Goal: Task Accomplishment & Management: Complete application form

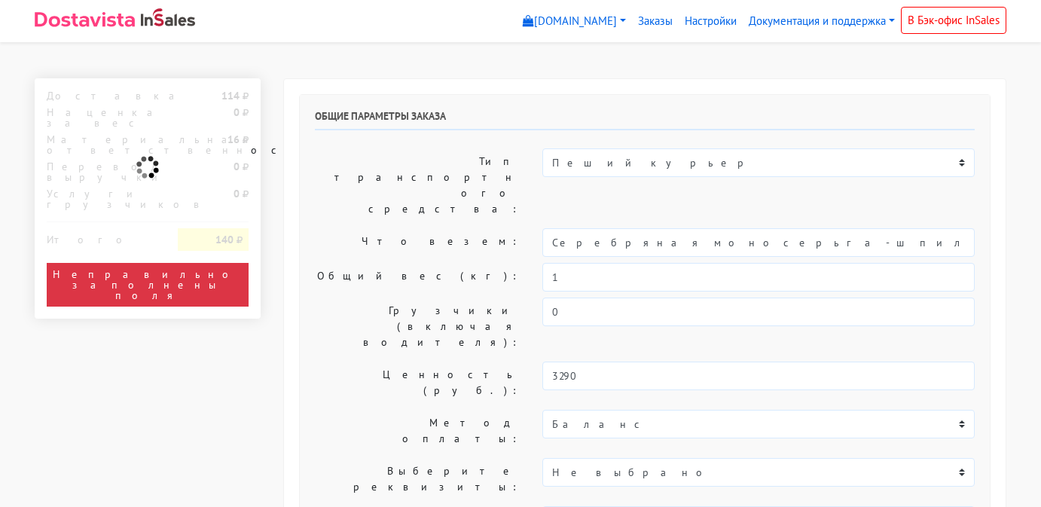
select select "11:00"
select select "20:00"
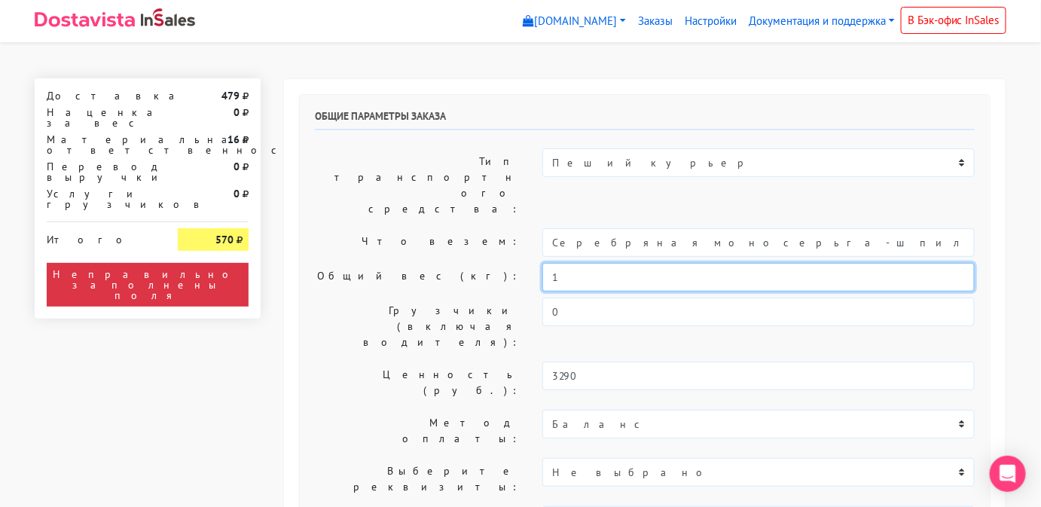
click at [591, 263] on input "1" at bounding box center [759, 277] width 433 height 29
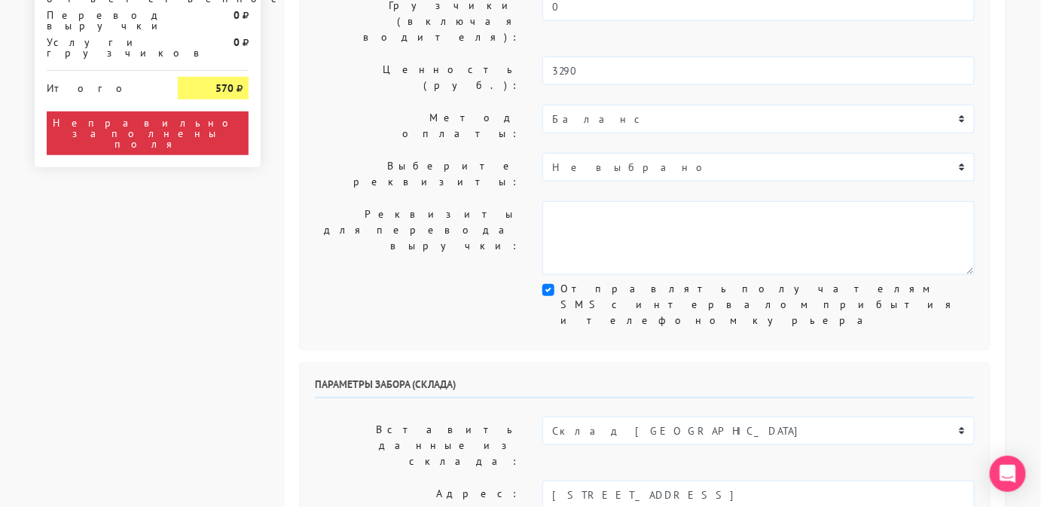
scroll to position [306, 0]
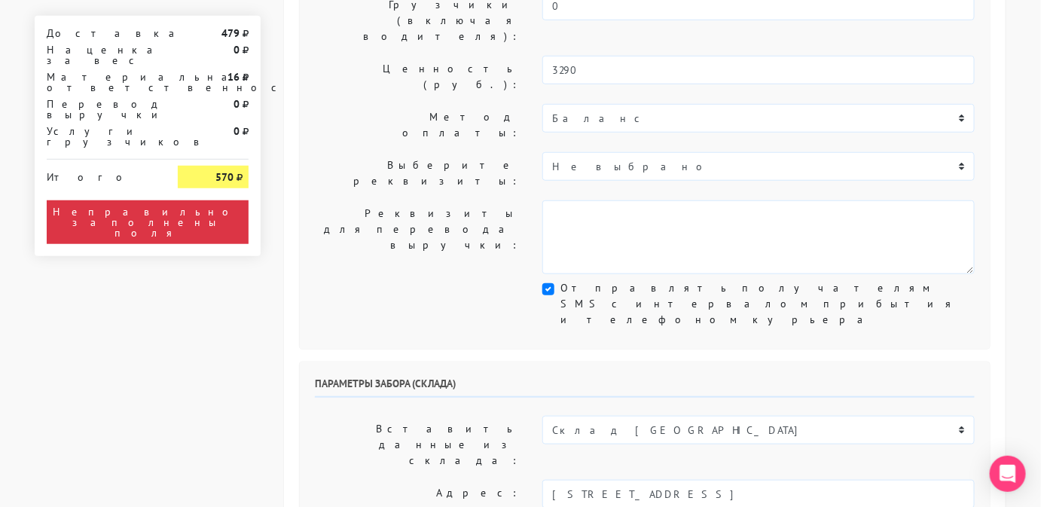
type input "0,5"
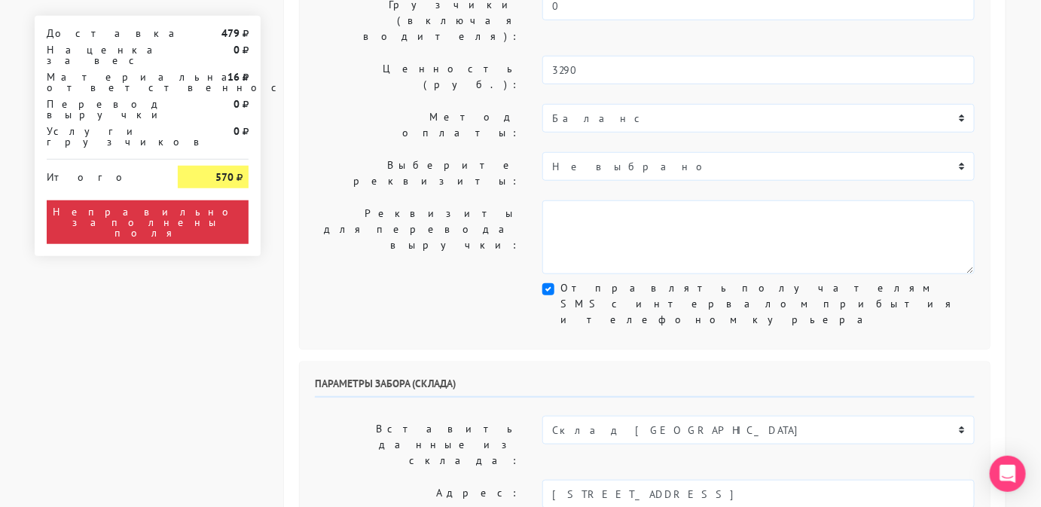
select select "[DATE]"
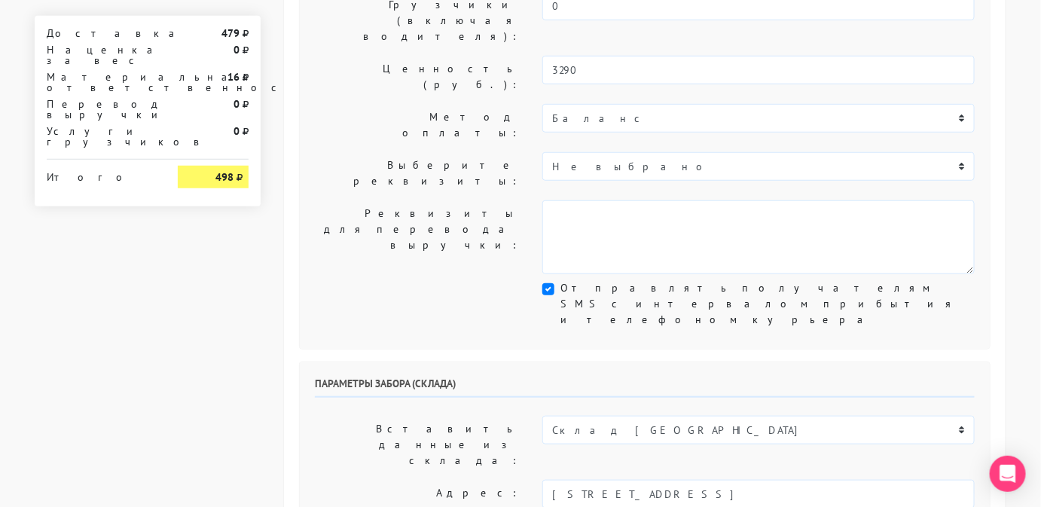
select select "12:00"
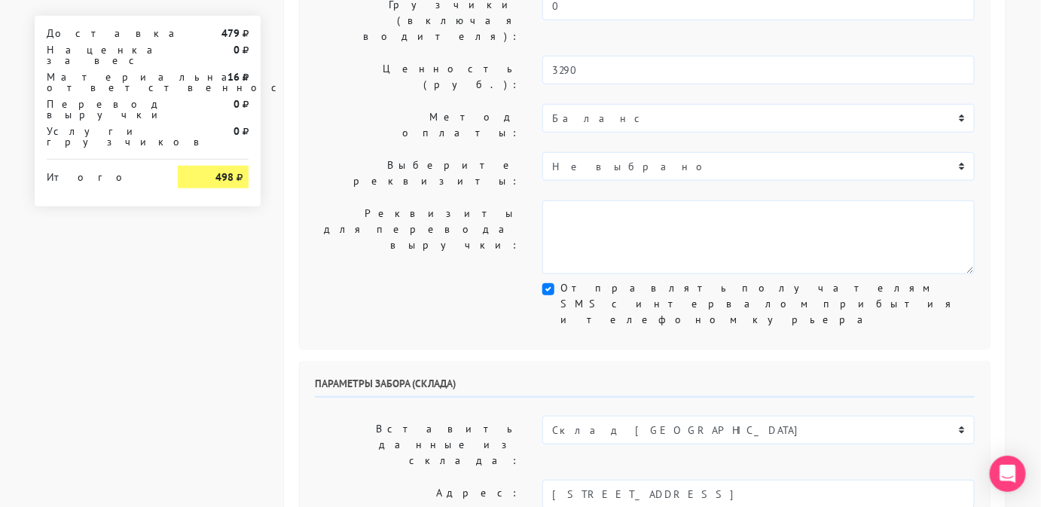
type input "менеджер"
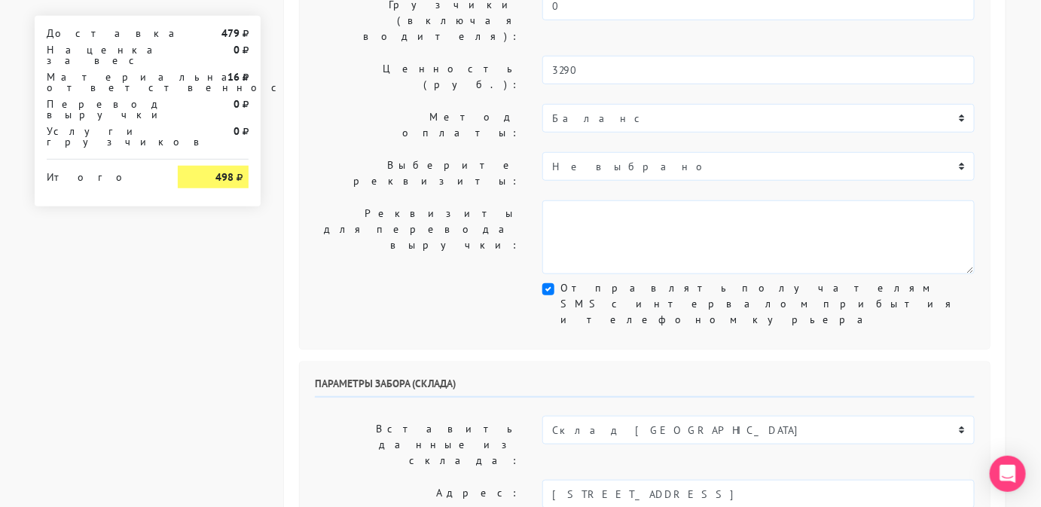
type input "9234443831"
click at [782, 480] on input "[STREET_ADDRESS]" at bounding box center [759, 494] width 433 height 29
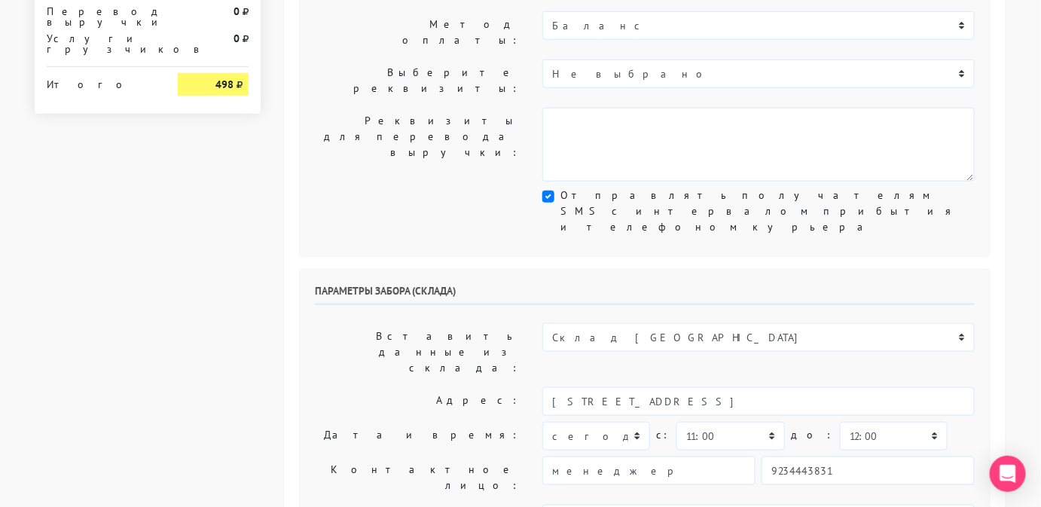
scroll to position [405, 0]
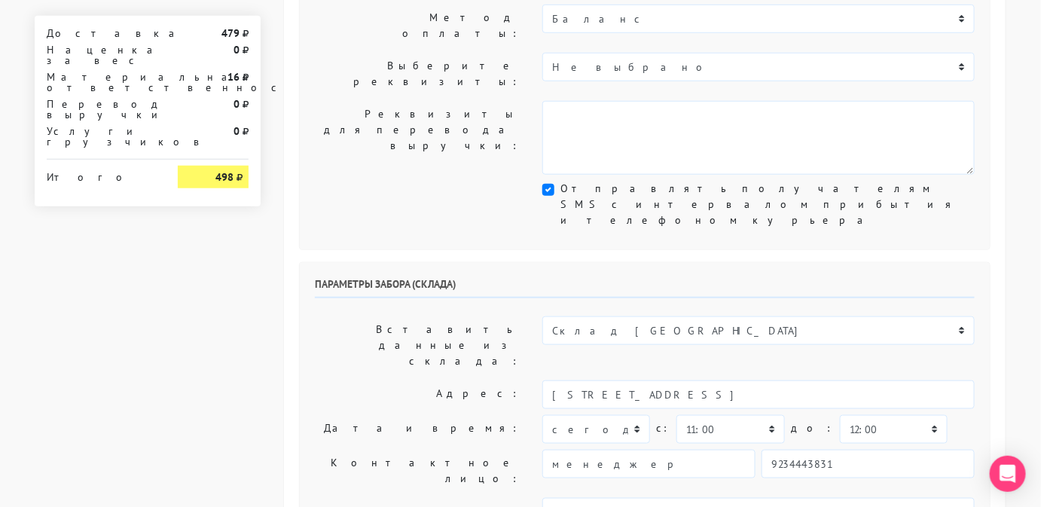
type textarea "Работаем с 11 утра, забрать раньше нельзя."
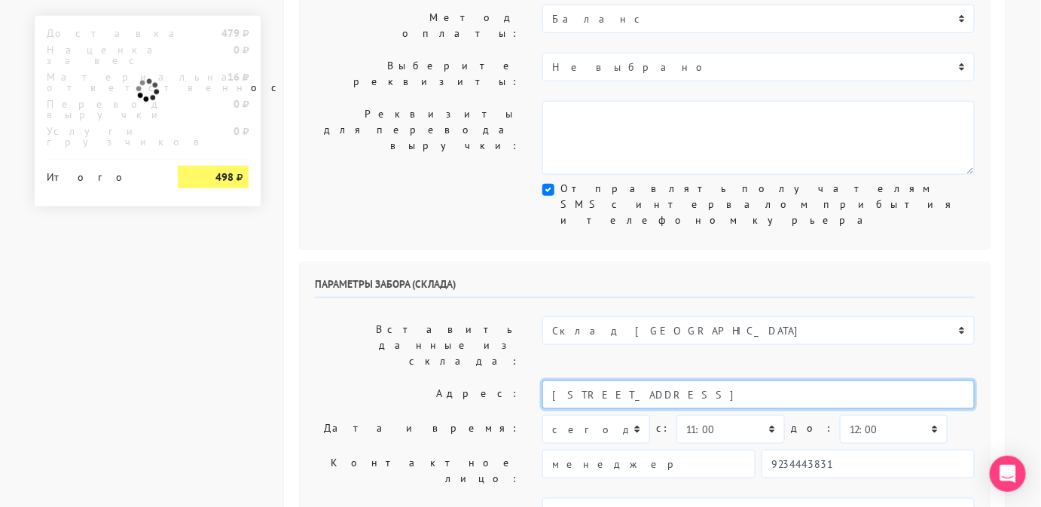
click at [796, 381] on input "[STREET_ADDRESS]" at bounding box center [759, 395] width 433 height 29
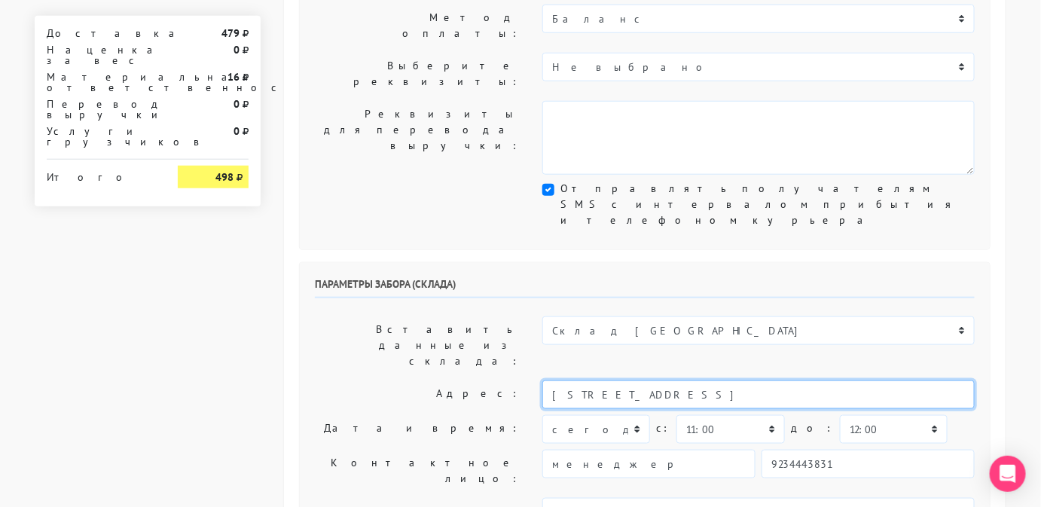
click at [796, 381] on input "[STREET_ADDRESS]" at bounding box center [759, 395] width 433 height 29
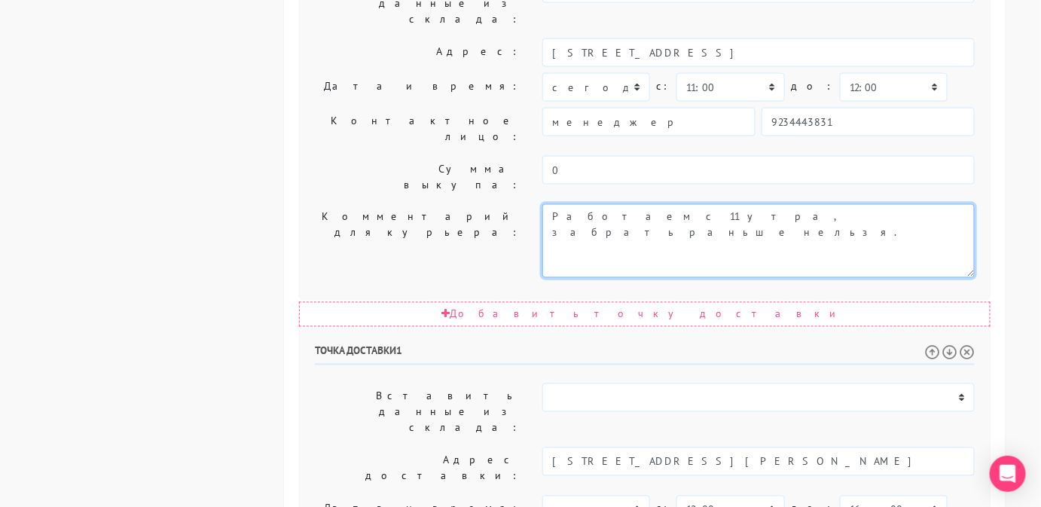
scroll to position [750, 0]
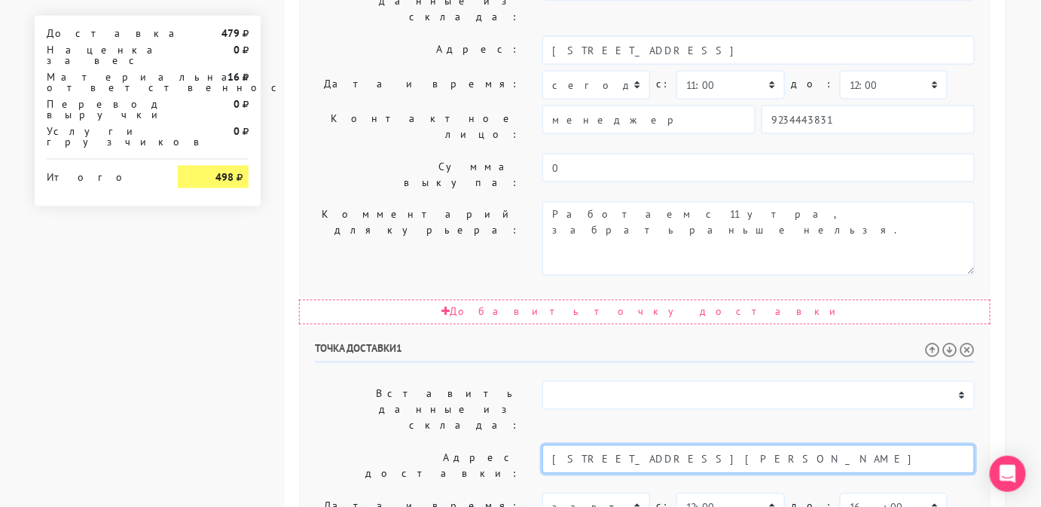
click at [765, 445] on input "[STREET_ADDRESS][PERSON_NAME]" at bounding box center [759, 459] width 433 height 29
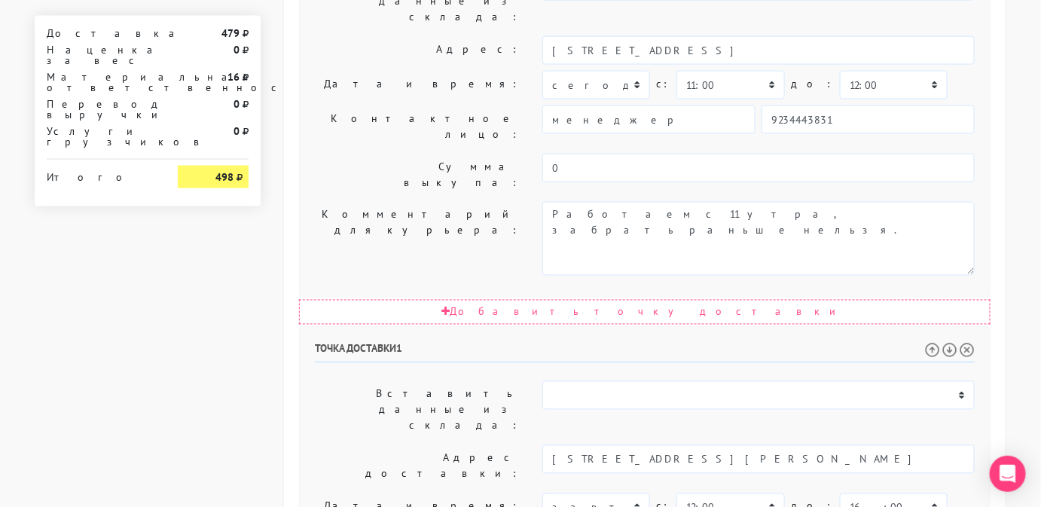
paste textarea "[STREET_ADDRESS][PERSON_NAME])"
type textarea "Позвонить получателю за 1 час. [STREET_ADDRESS][PERSON_NAME])"
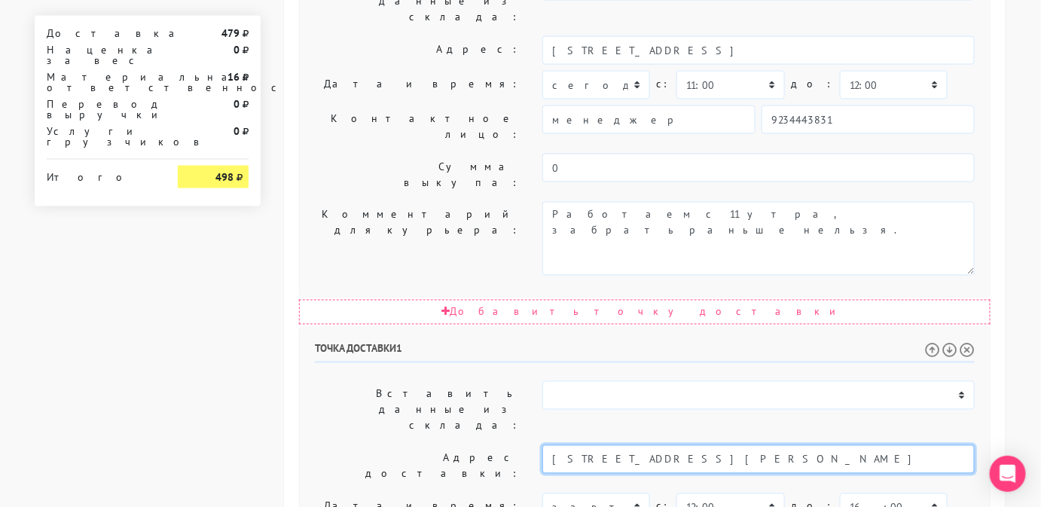
click at [791, 445] on input "[STREET_ADDRESS][PERSON_NAME]" at bounding box center [759, 459] width 433 height 29
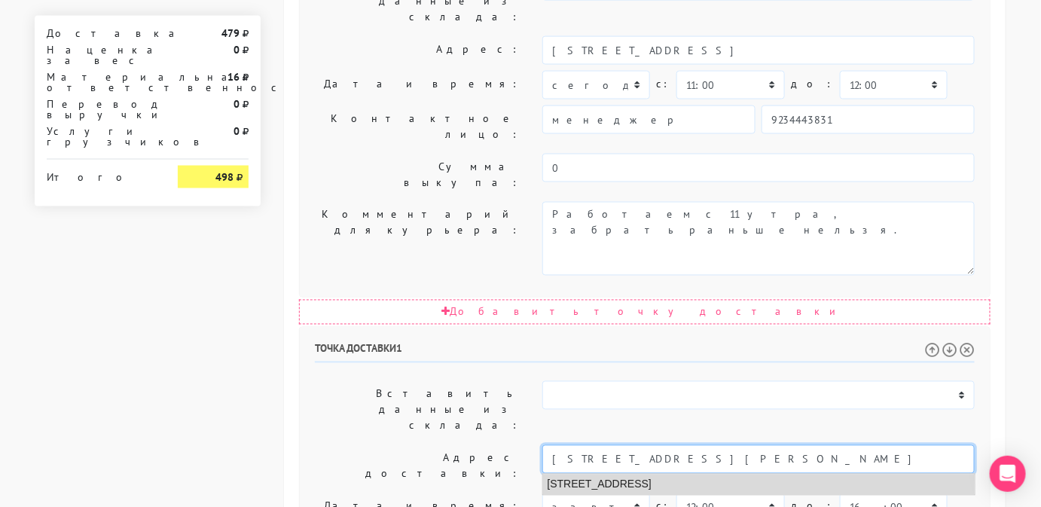
click at [745, 475] on li "[STREET_ADDRESS]" at bounding box center [759, 485] width 432 height 20
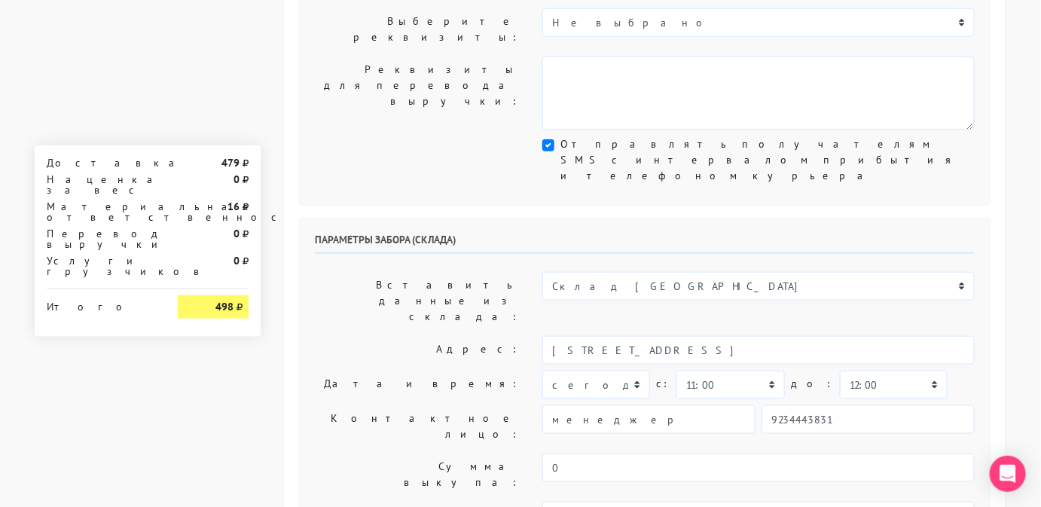
scroll to position [451, 0]
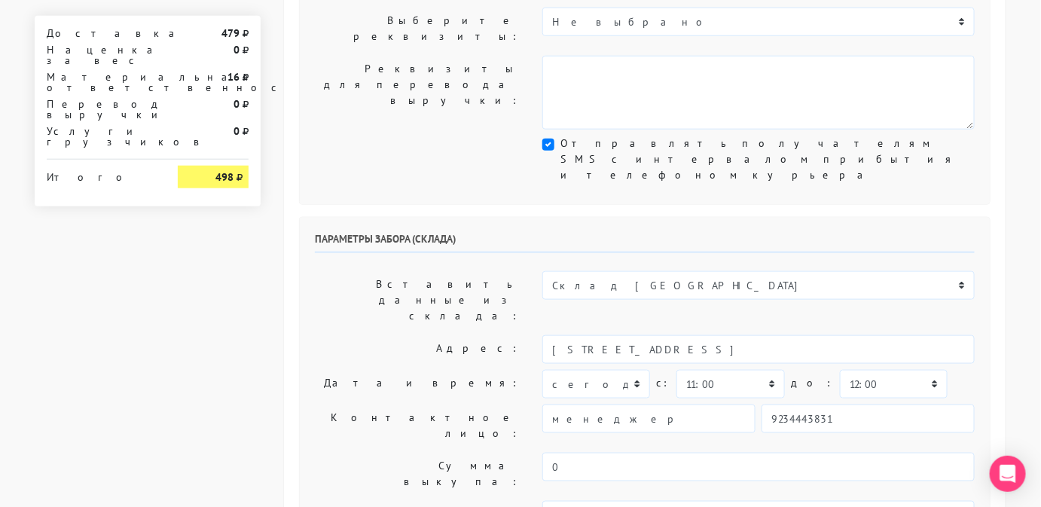
type input "[STREET_ADDRESS]"
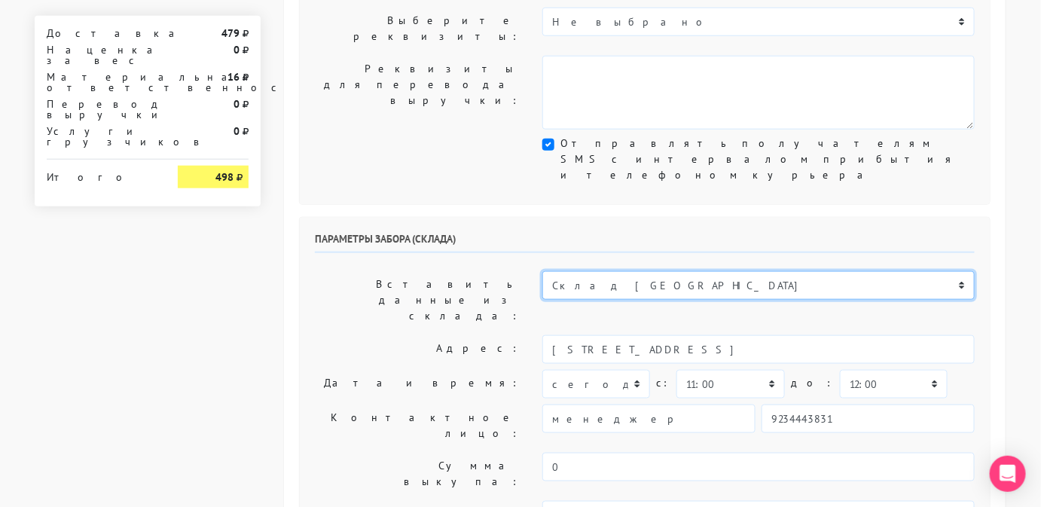
click at [729, 271] on select "Склад [GEOGRAPHIC_DATA] Склад [GEOGRAPHIC_DATA] [GEOGRAPHIC_DATA][PERSON_NAME] …" at bounding box center [759, 285] width 433 height 29
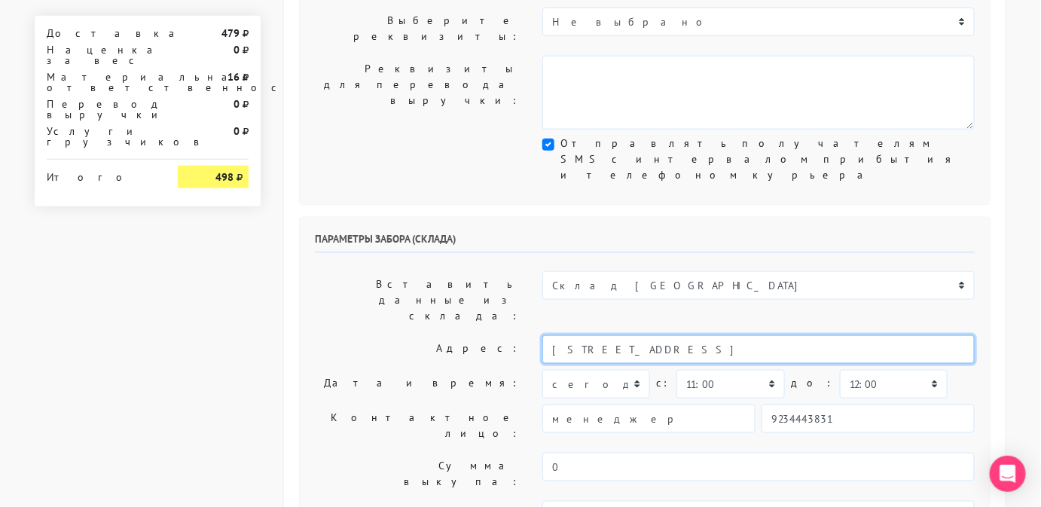
click at [789, 335] on input "[STREET_ADDRESS]" at bounding box center [759, 349] width 433 height 29
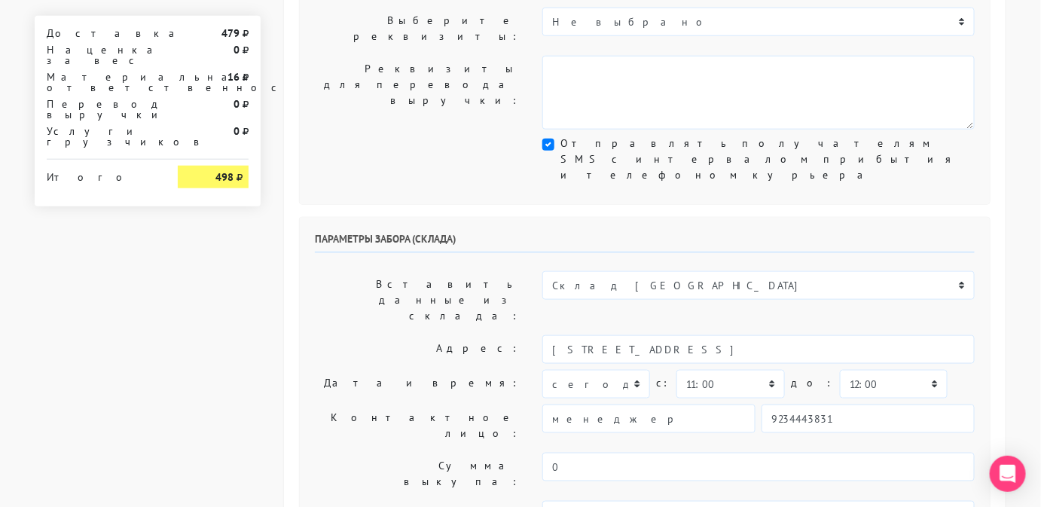
click at [933, 370] on div "[DATE] [DATE] [DATE] [DATE] [DATE] [DATE] [DATE] [DATE] [DATE] [DATE] c:" at bounding box center [759, 384] width 433 height 29
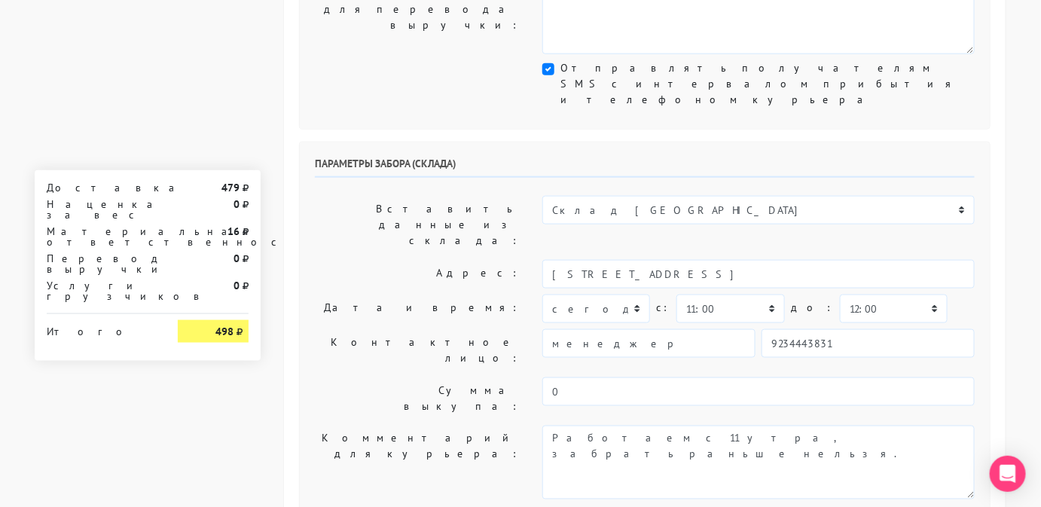
scroll to position [516, 0]
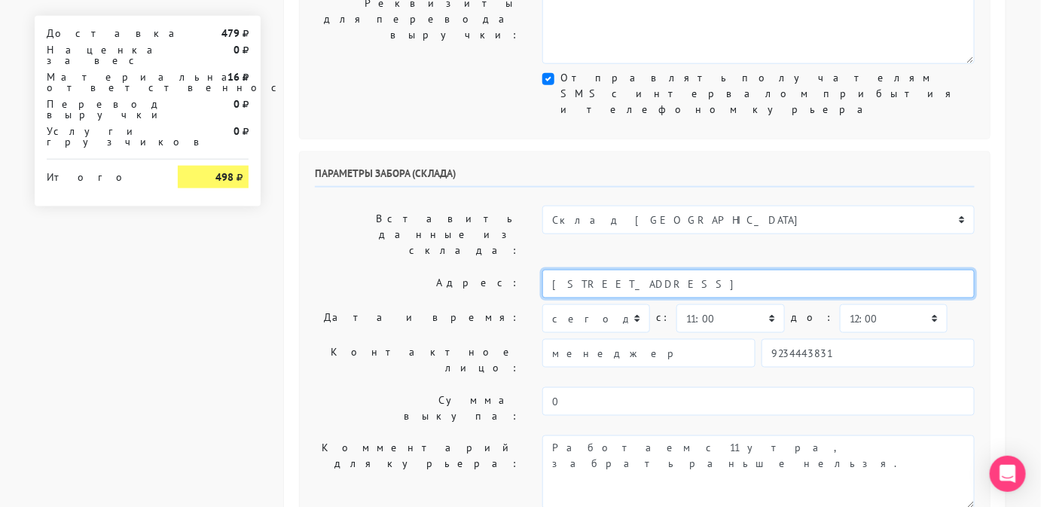
click at [779, 270] on input "[STREET_ADDRESS]" at bounding box center [759, 284] width 433 height 29
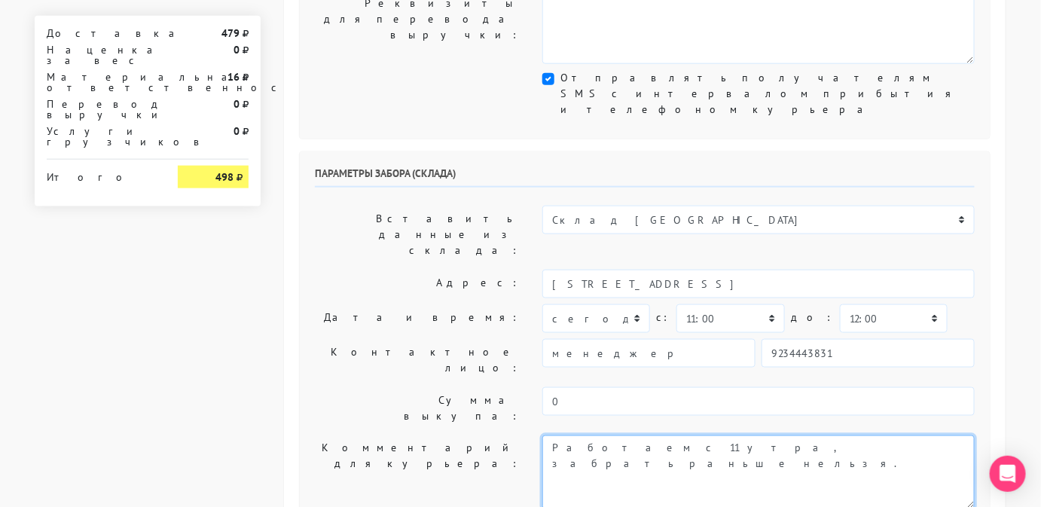
click at [863, 436] on textarea "Работаем с 11 утра, забрать раньше нельзя." at bounding box center [759, 473] width 433 height 74
click at [818, 436] on textarea "Работаем с 11 утра, забрать раньше нельзя." at bounding box center [759, 473] width 433 height 74
click at [818, 436] on textarea "Работаем с 11 утра, забрать раньше нельзя. Магазин SBLESKOM" at bounding box center [759, 473] width 433 height 74
click at [861, 436] on textarea "Работаем с 11 утра, забрать раньше нельзя. Магазин SBLESKOM" at bounding box center [759, 473] width 433 height 74
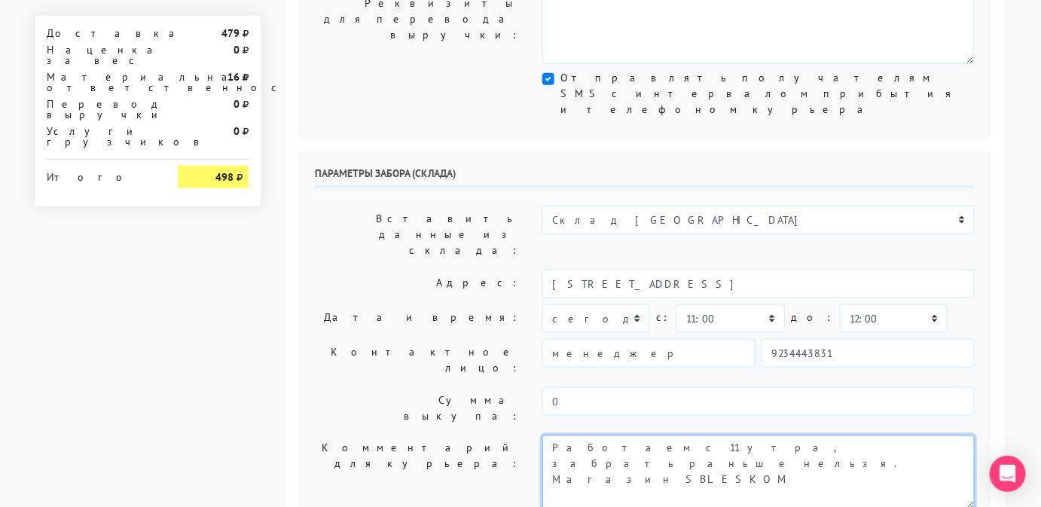
click at [861, 436] on textarea "Работаем с 11 утра, забрать раньше нельзя. Магазин SBLESKOM" at bounding box center [759, 473] width 433 height 74
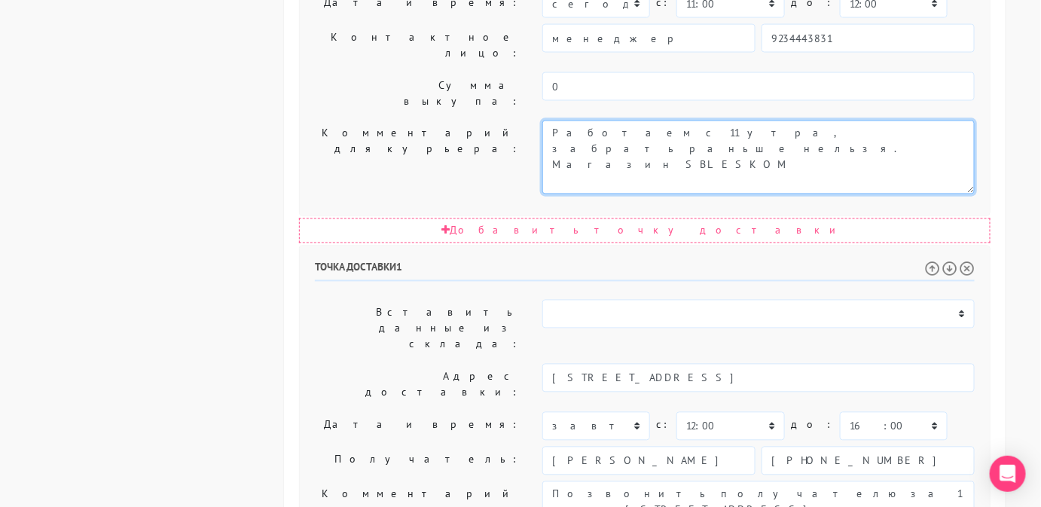
scroll to position [878, 0]
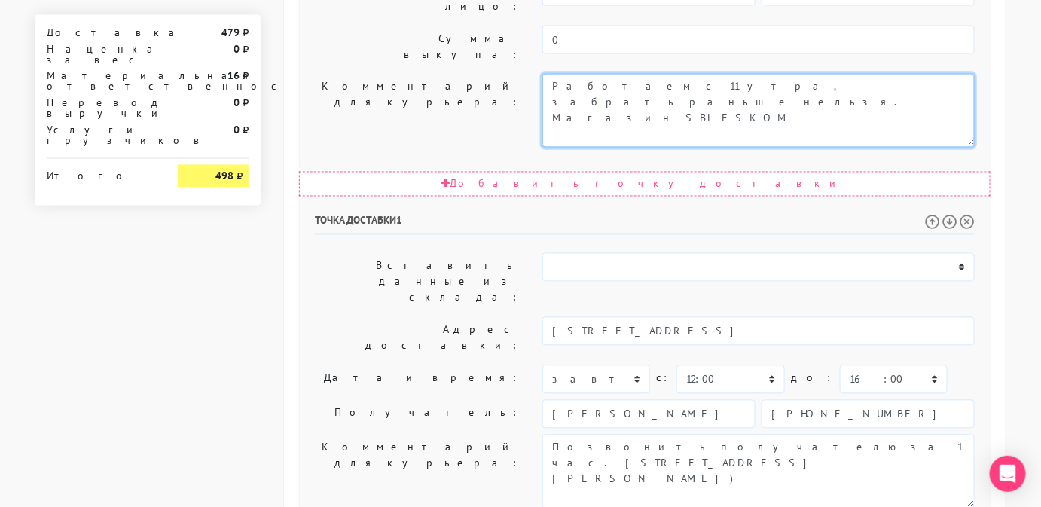
type textarea "Работаем с 11 утра, забрать раньше нельзя. Магазин SBLESKOM"
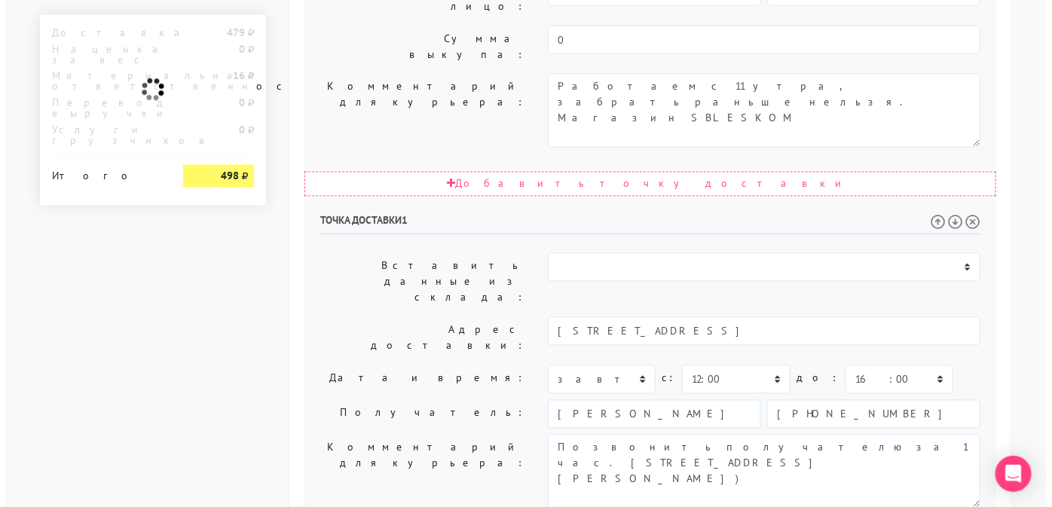
scroll to position [0, 0]
